Goal: Task Accomplishment & Management: Complete application form

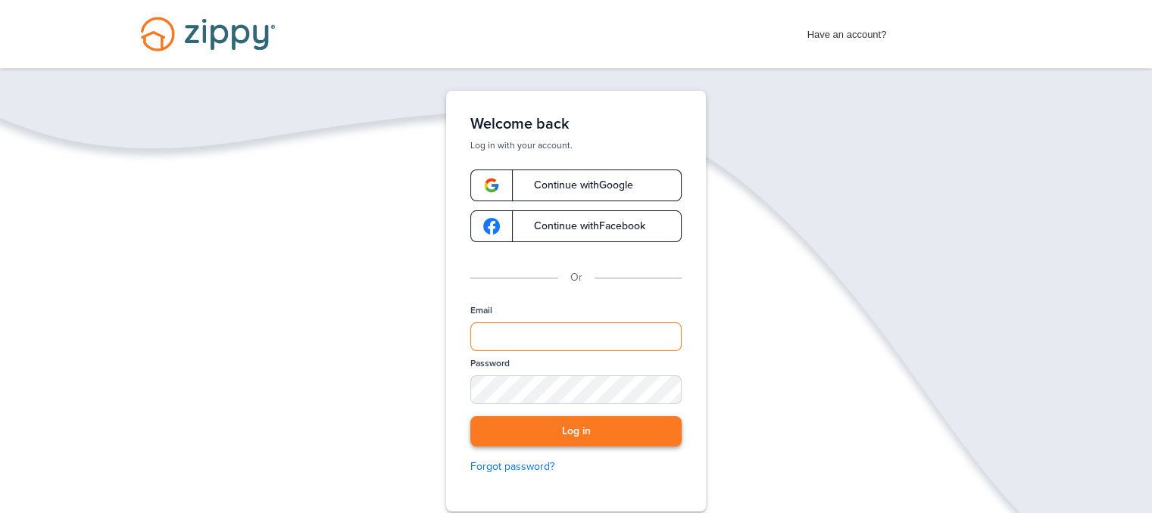
type input "**********"
click at [603, 431] on button "Log in" at bounding box center [575, 431] width 211 height 31
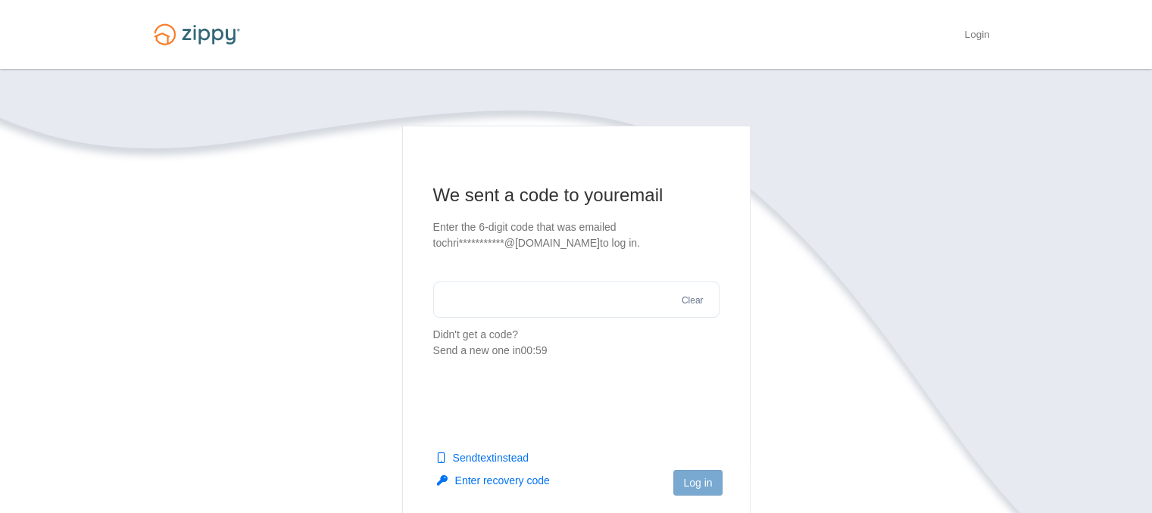
click at [578, 309] on input "text" at bounding box center [576, 300] width 286 height 36
type input "******"
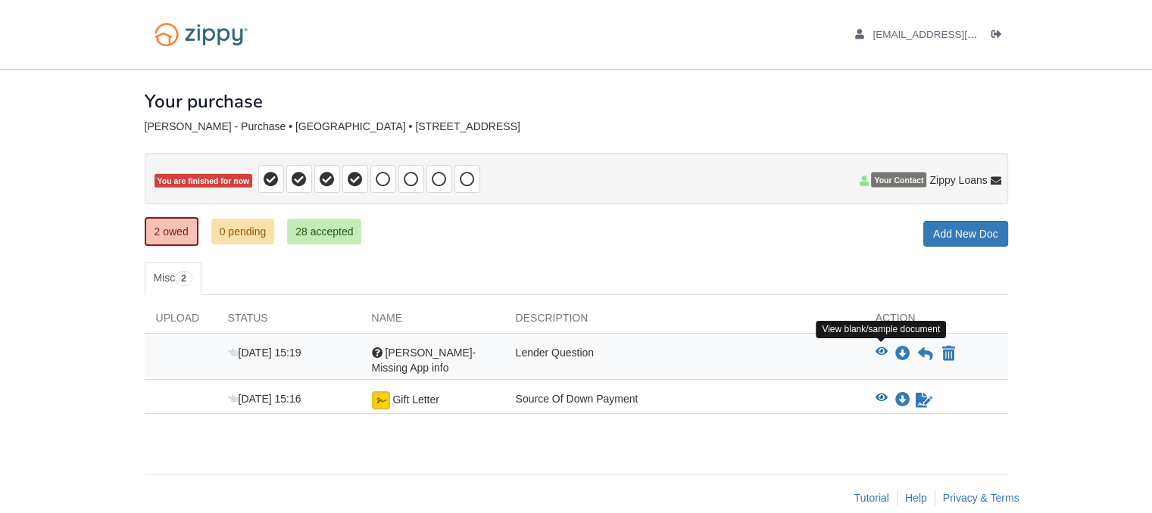
click at [880, 349] on icon "View christopher rieber- Missing App info" at bounding box center [881, 352] width 12 height 11
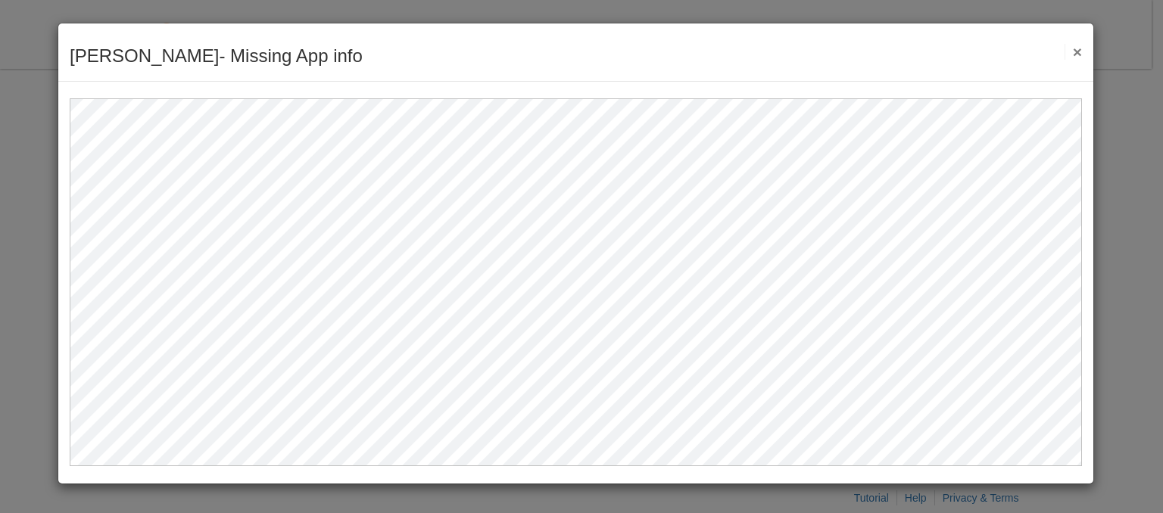
click at [1086, 48] on div "christopher rieber- Missing App info Save Cancel Previous Document Next Documen…" at bounding box center [575, 52] width 1035 height 58
click at [1078, 53] on button "×" at bounding box center [1072, 52] width 17 height 16
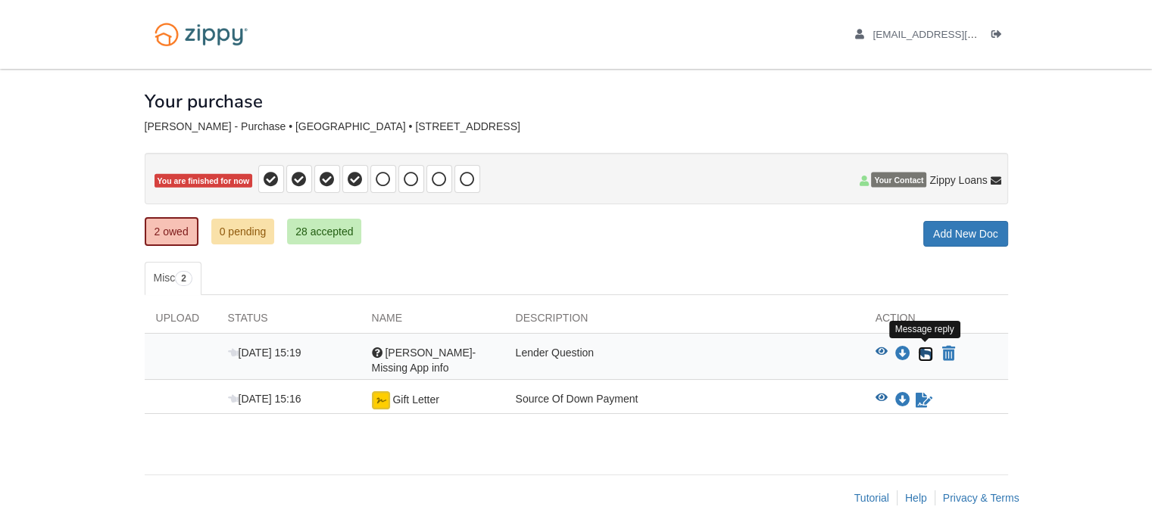
click at [928, 349] on icon at bounding box center [925, 354] width 15 height 15
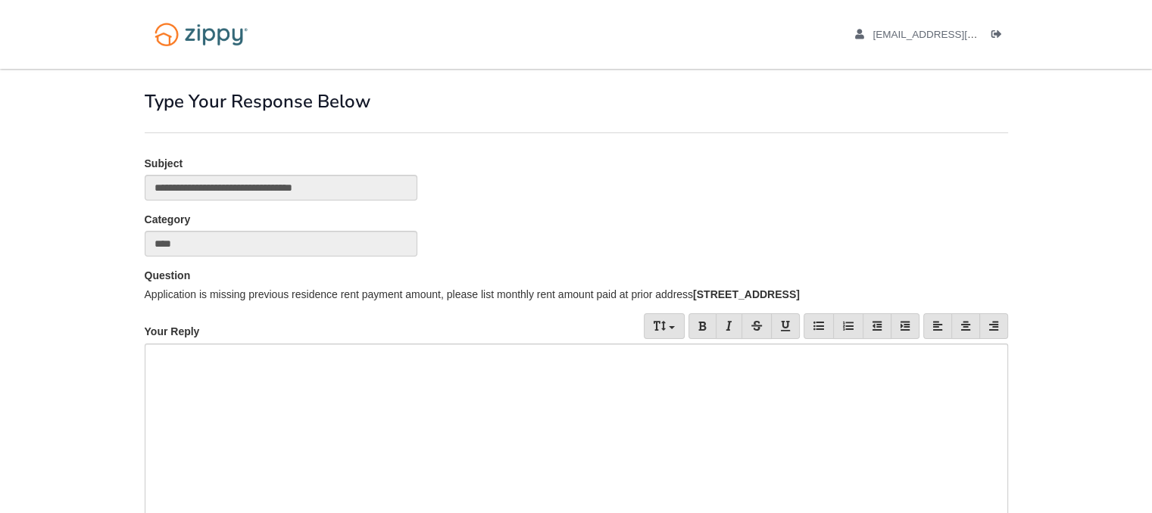
click at [519, 357] on div at bounding box center [576, 442] width 863 height 197
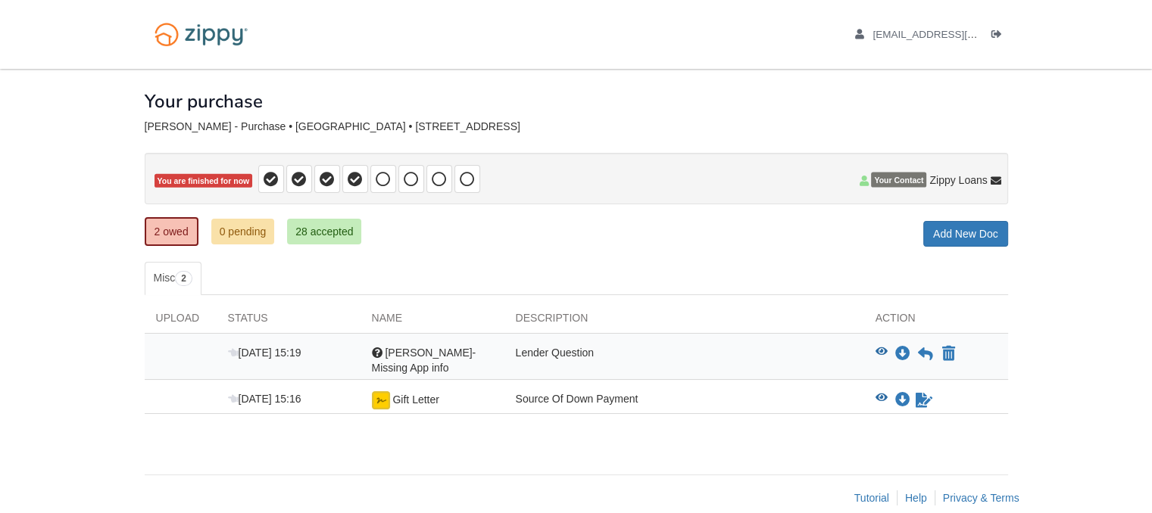
click at [391, 361] on span "[PERSON_NAME]- Missing App info" at bounding box center [424, 360] width 104 height 27
click at [581, 370] on div "Lender Question" at bounding box center [684, 360] width 360 height 30
drag, startPoint x: 884, startPoint y: 346, endPoint x: 882, endPoint y: 333, distance: 13.0
click at [883, 347] on icon "View christopher rieber- Missing App info" at bounding box center [881, 352] width 12 height 11
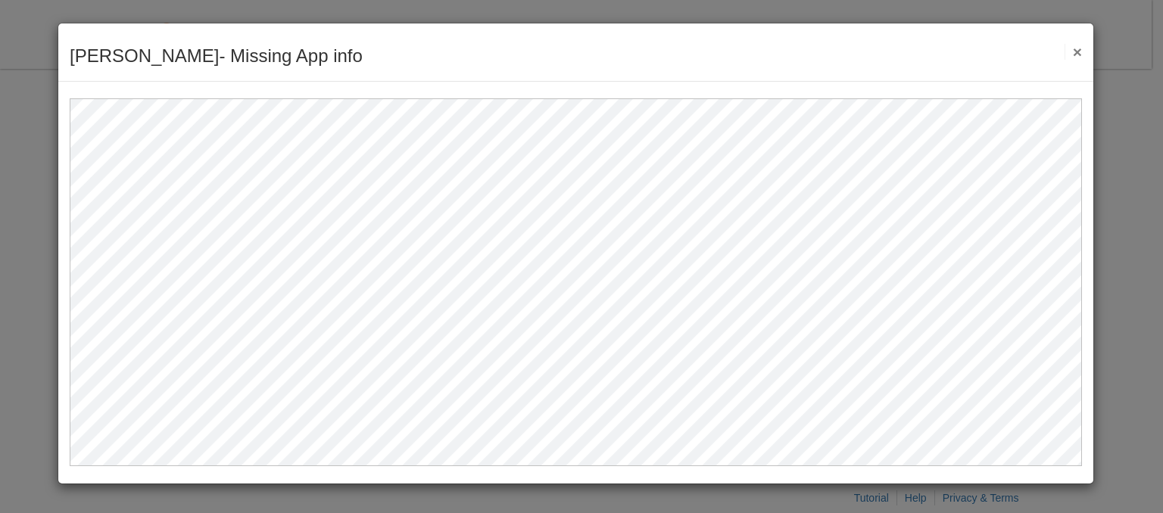
click at [1071, 55] on button "×" at bounding box center [1072, 52] width 17 height 16
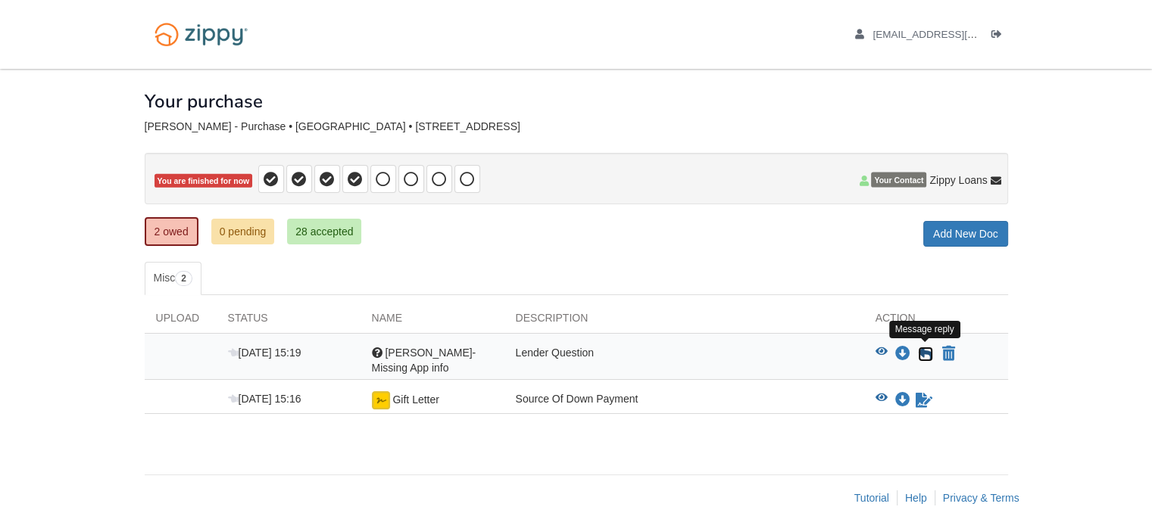
click at [927, 351] on icon at bounding box center [925, 354] width 15 height 15
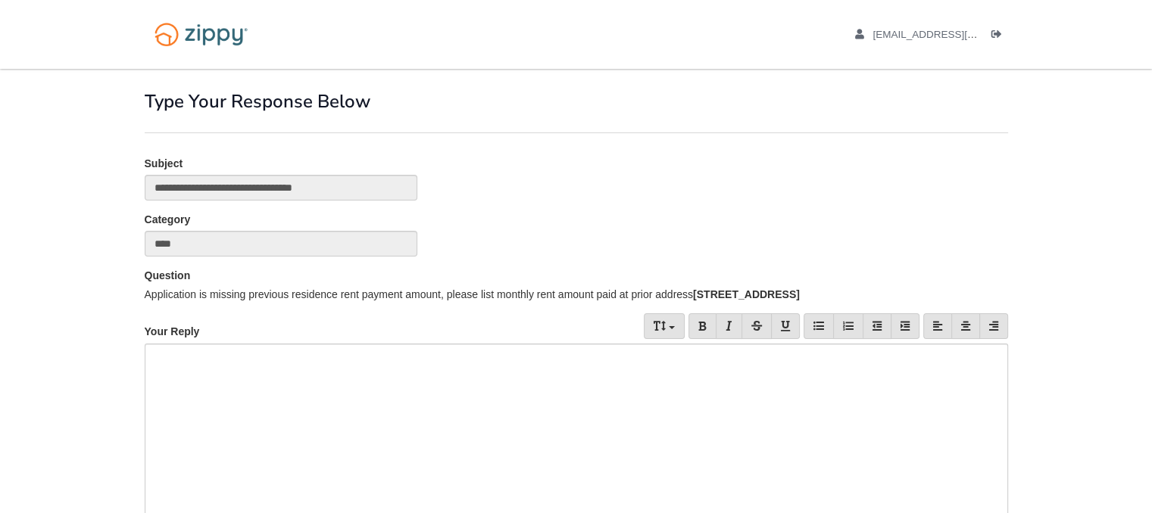
click at [369, 351] on div at bounding box center [576, 442] width 863 height 197
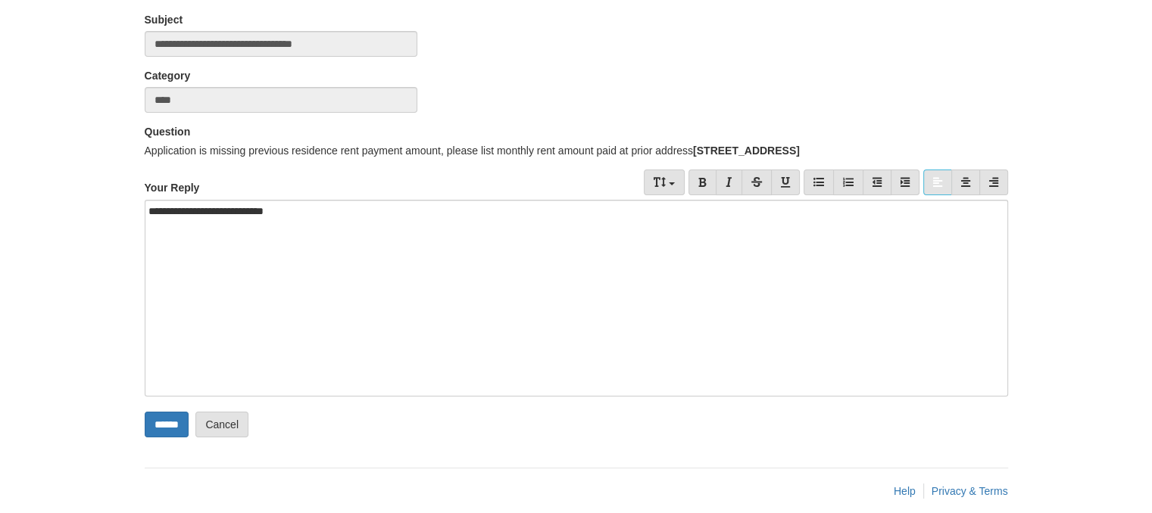
scroll to position [159, 0]
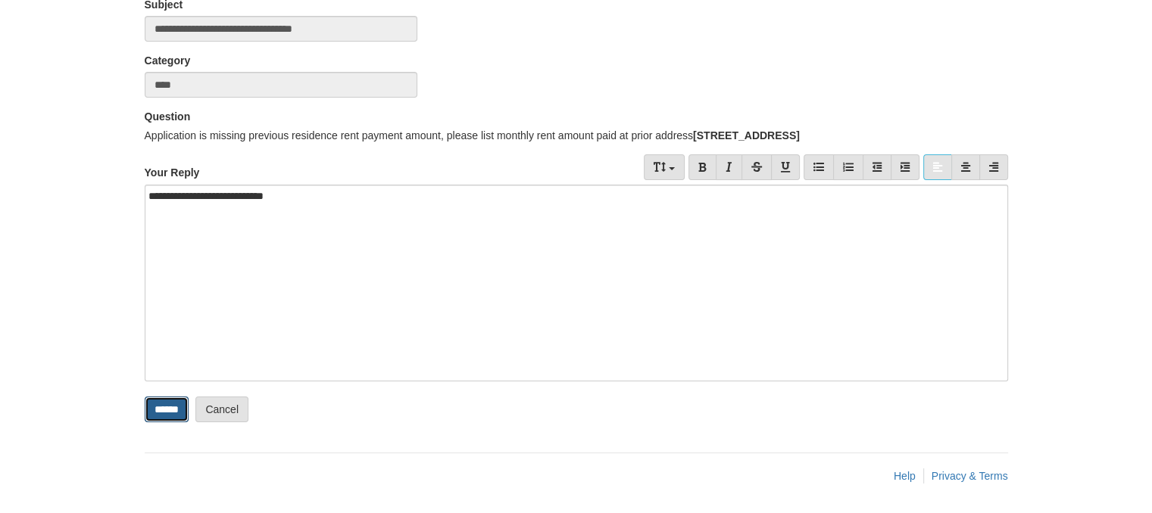
click at [173, 407] on input "******" at bounding box center [167, 410] width 44 height 26
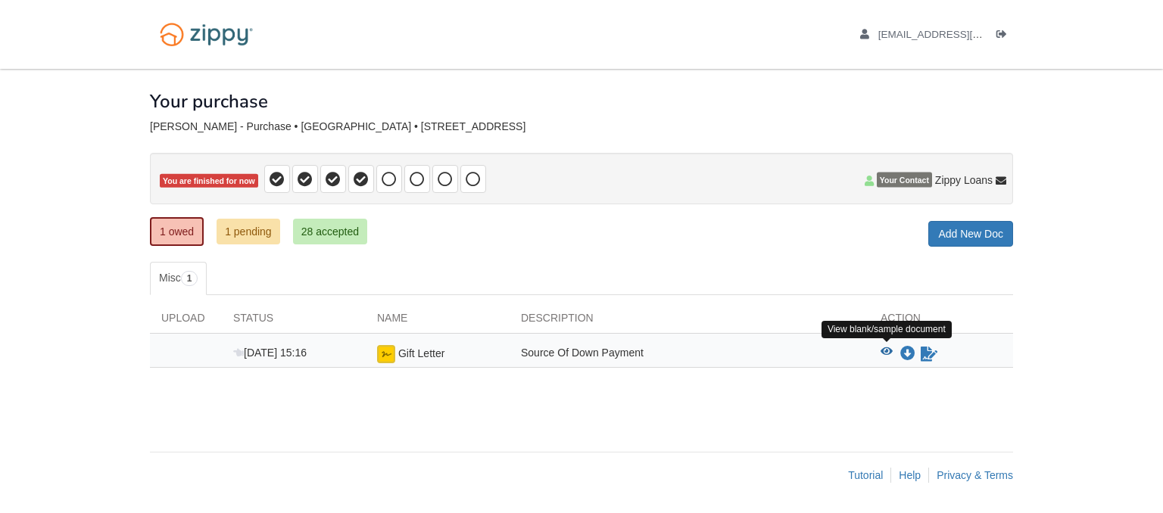
click at [887, 347] on icon "View Gift Letter" at bounding box center [887, 352] width 12 height 11
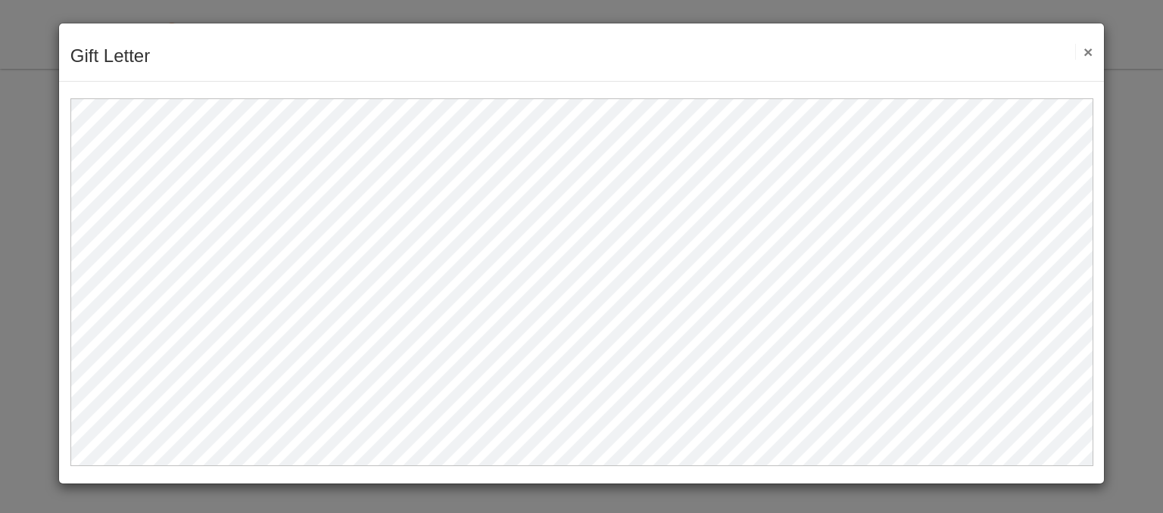
click at [1087, 49] on button "×" at bounding box center [1083, 52] width 17 height 16
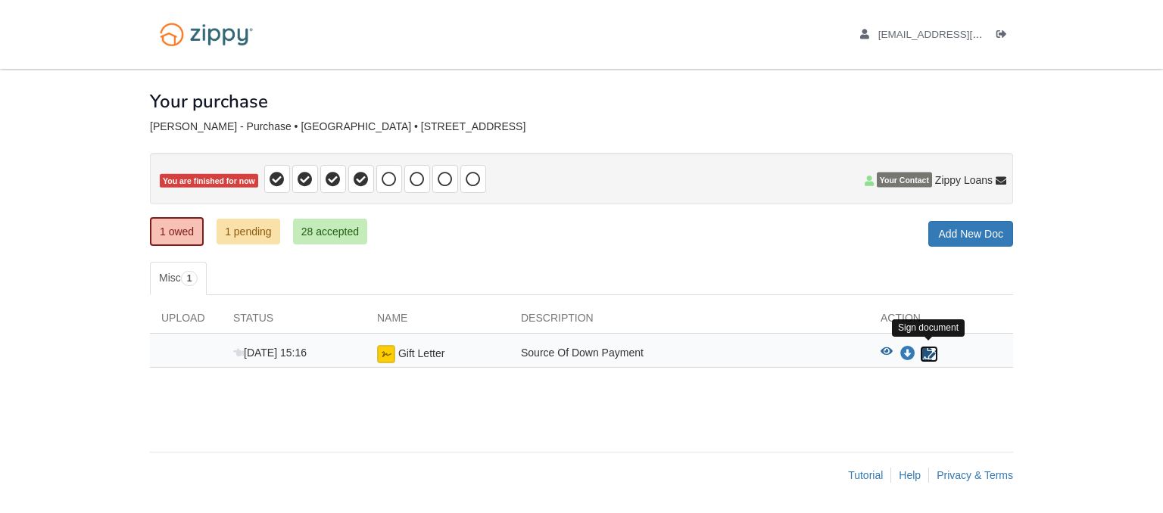
click at [924, 348] on icon "Sign Form" at bounding box center [929, 354] width 17 height 15
click at [238, 232] on link "1 pending" at bounding box center [249, 232] width 64 height 26
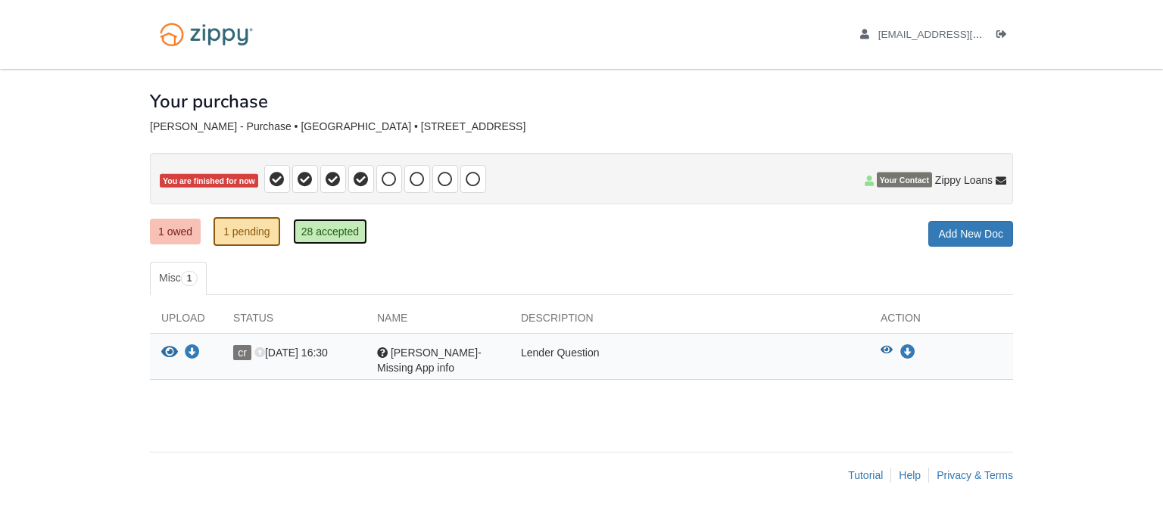
click at [335, 235] on link "28 accepted" at bounding box center [330, 232] width 74 height 26
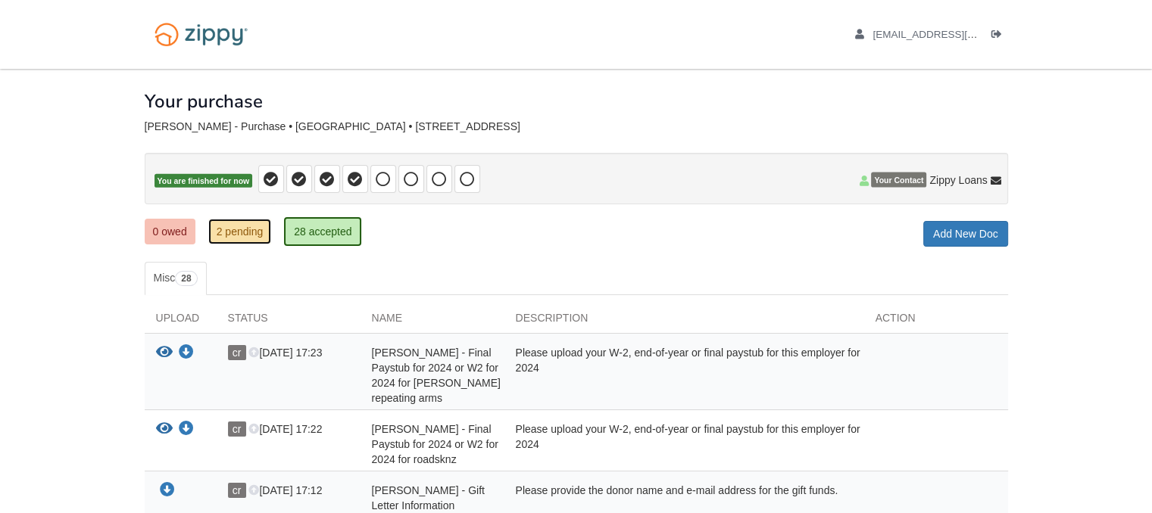
click at [246, 236] on link "2 pending" at bounding box center [240, 232] width 64 height 26
